Goal: Transaction & Acquisition: Subscribe to service/newsletter

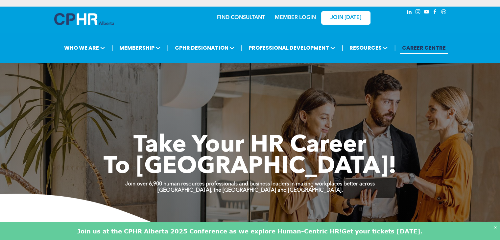
click at [298, 18] on link "MEMBER LOGIN" at bounding box center [295, 17] width 41 height 5
click at [300, 17] on link "MEMBER LOGIN" at bounding box center [295, 17] width 41 height 5
click at [64, 18] on img at bounding box center [84, 19] width 60 height 12
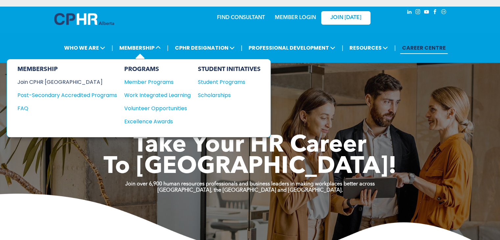
click at [58, 82] on div "Join CPHR [GEOGRAPHIC_DATA]" at bounding box center [62, 82] width 90 height 8
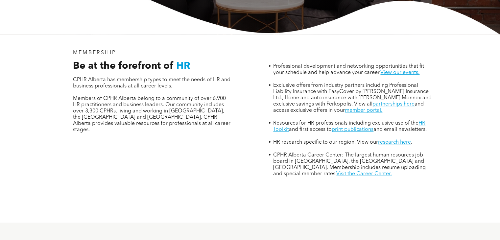
scroll to position [367, 0]
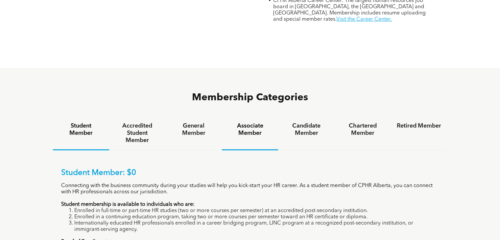
click at [239, 122] on h4 "Associate Member" at bounding box center [250, 129] width 44 height 14
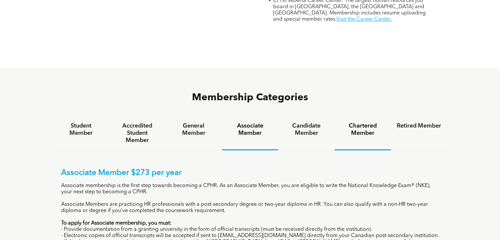
click at [372, 122] on h4 "Chartered Member" at bounding box center [363, 129] width 44 height 14
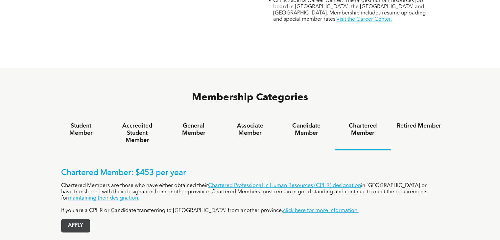
click at [78, 219] on span "APPLY" at bounding box center [75, 225] width 28 height 13
